Goal: Browse casually: Explore the website without a specific task or goal

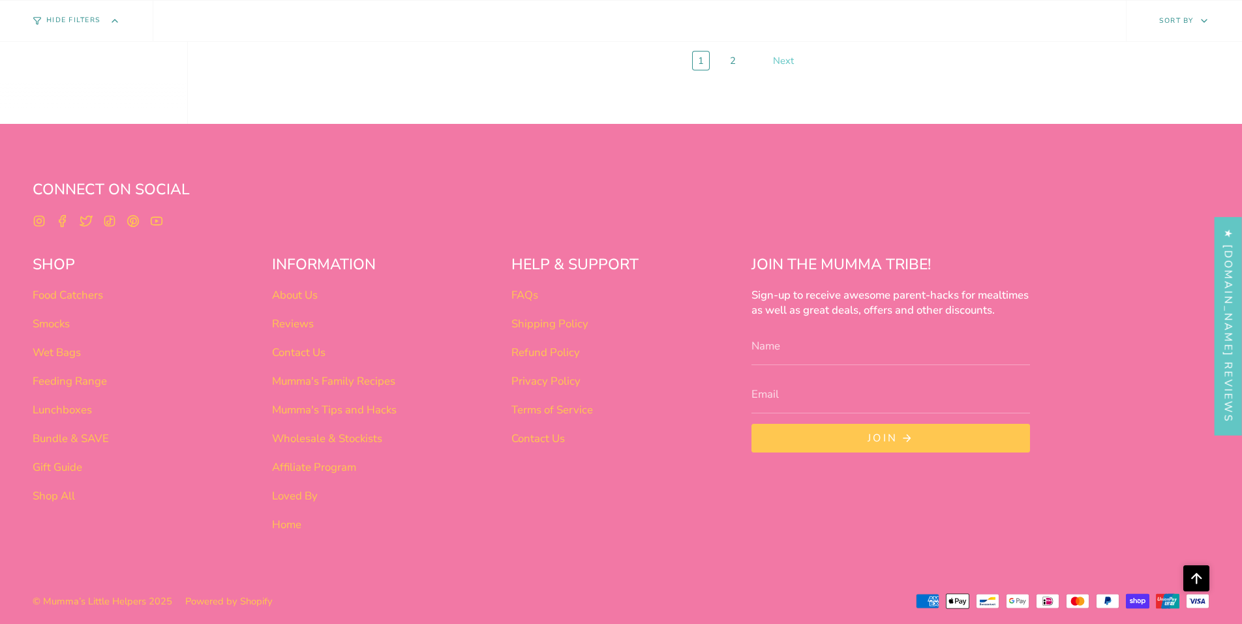
scroll to position [6477, 0]
